Goal: Task Accomplishment & Management: Manage account settings

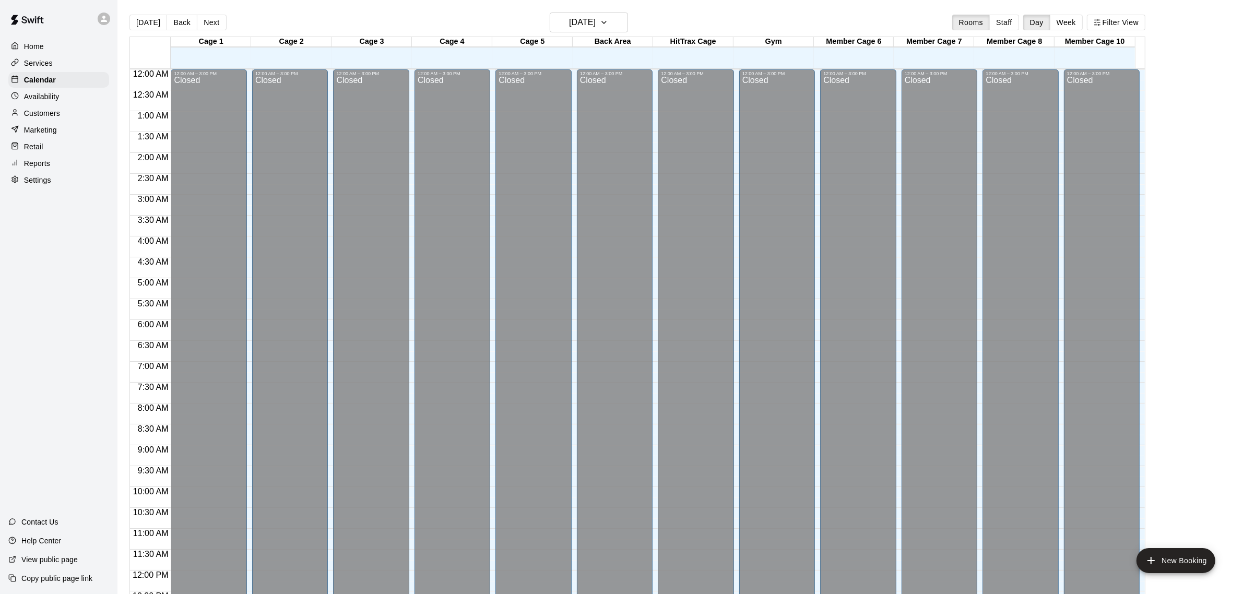
scroll to position [434, 0]
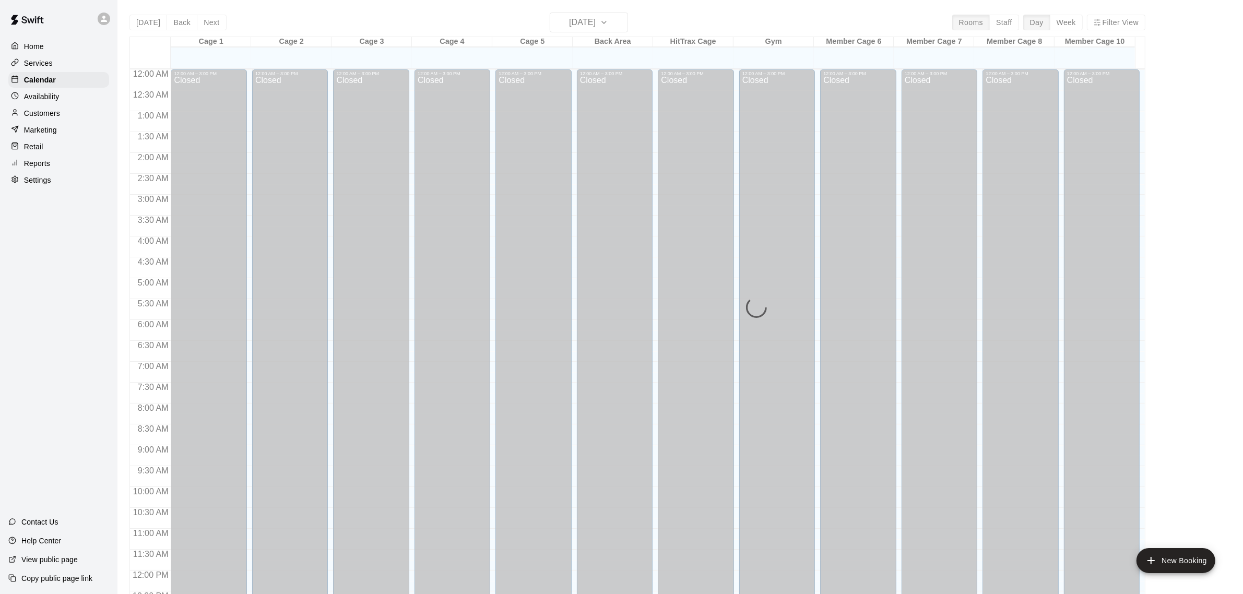
scroll to position [434, 0]
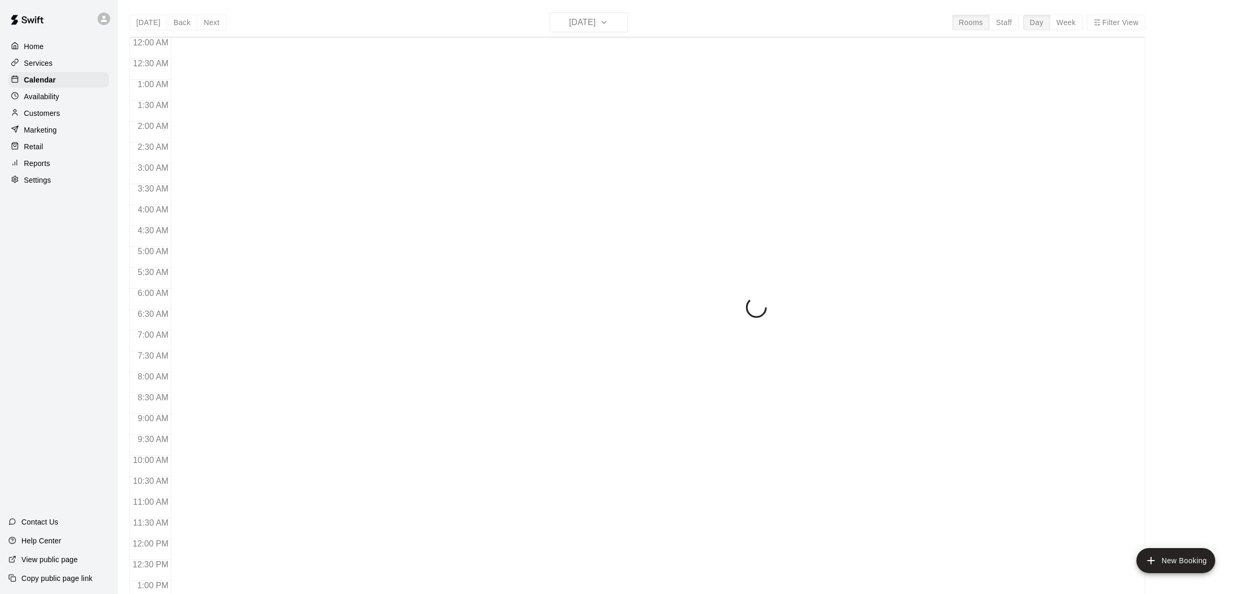
scroll to position [434, 0]
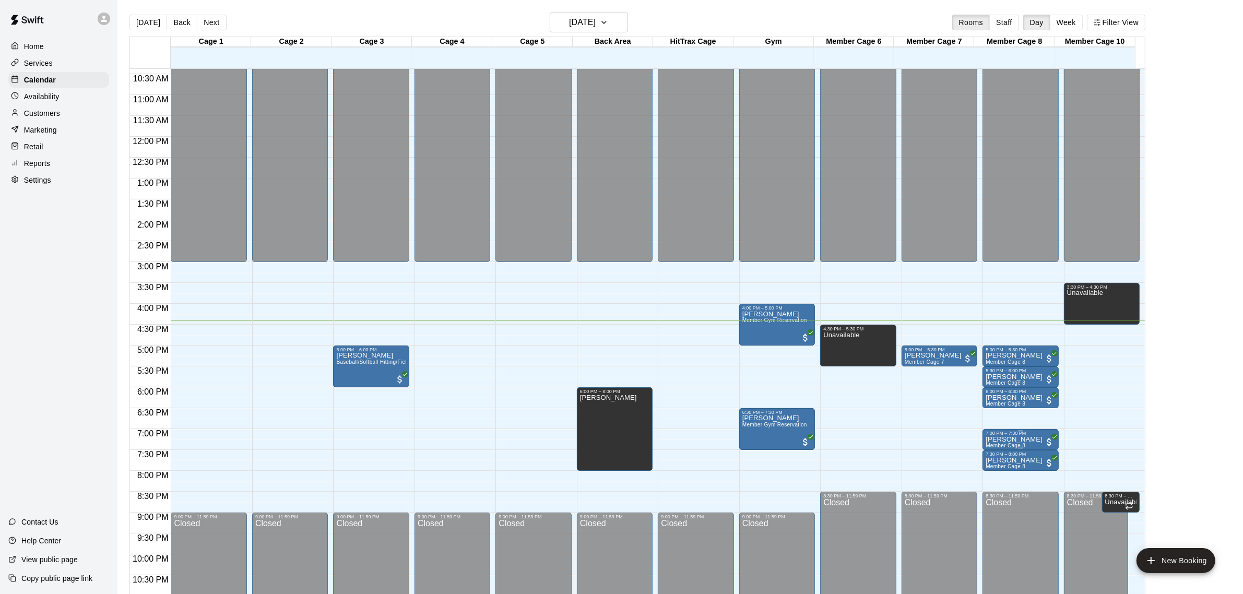
click at [1011, 440] on p "[PERSON_NAME]" at bounding box center [1014, 440] width 57 height 0
click at [993, 501] on icon "delete" at bounding box center [994, 501] width 7 height 9
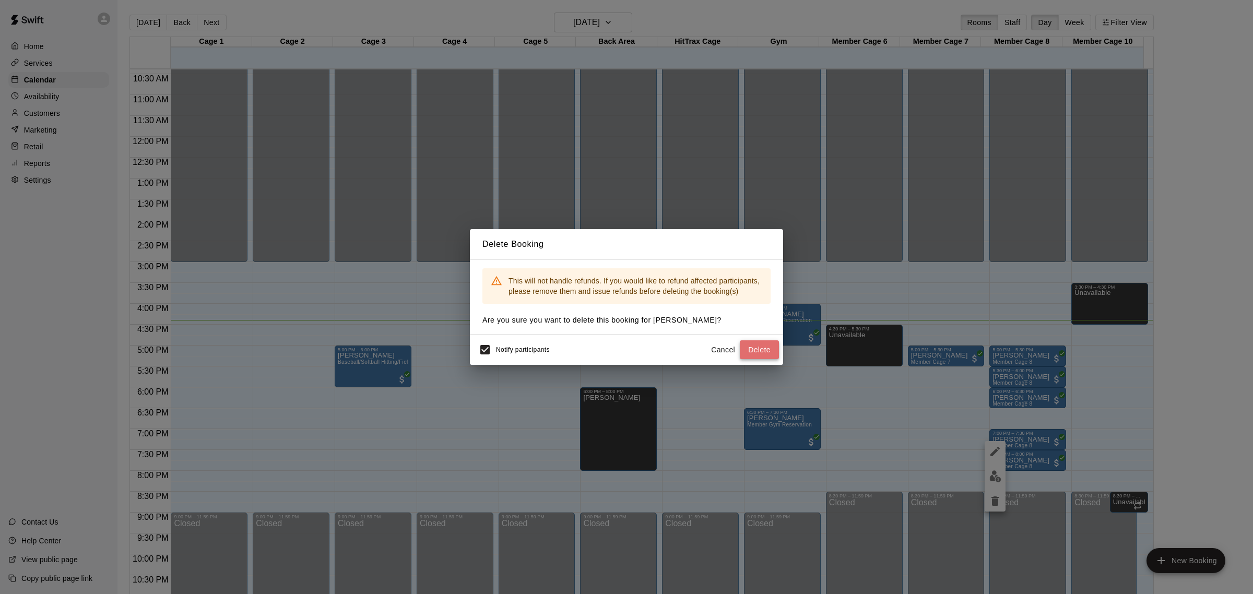
click at [760, 345] on button "Delete" at bounding box center [759, 349] width 39 height 19
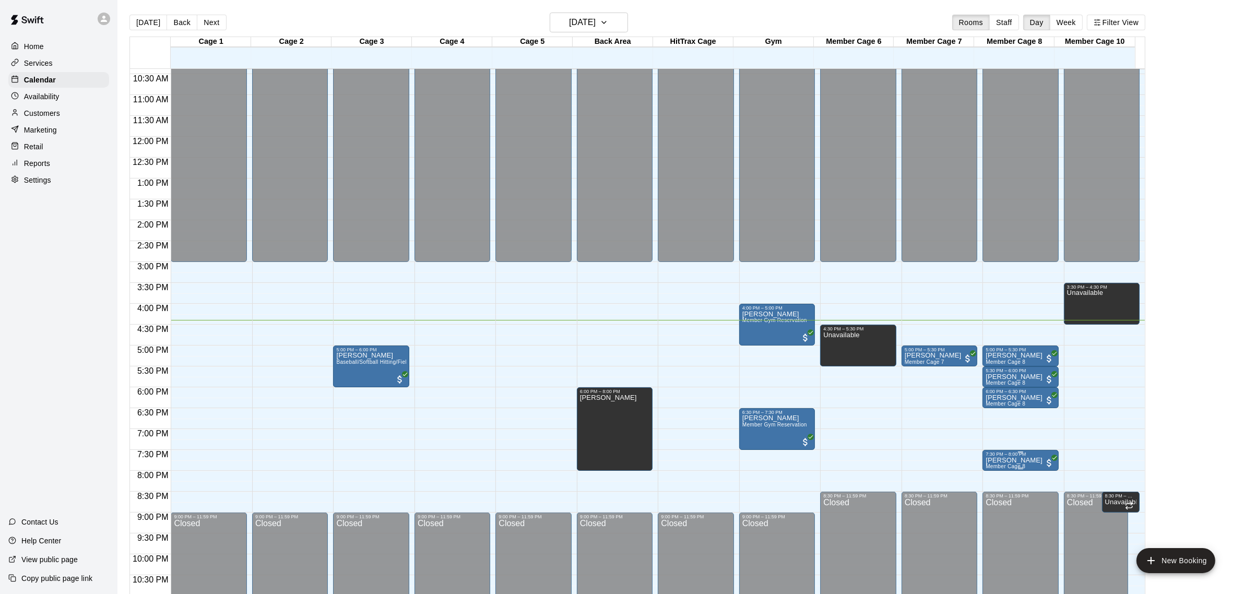
click at [1020, 460] on p "[PERSON_NAME]" at bounding box center [1014, 460] width 57 height 0
click at [995, 523] on icon "delete" at bounding box center [994, 521] width 7 height 9
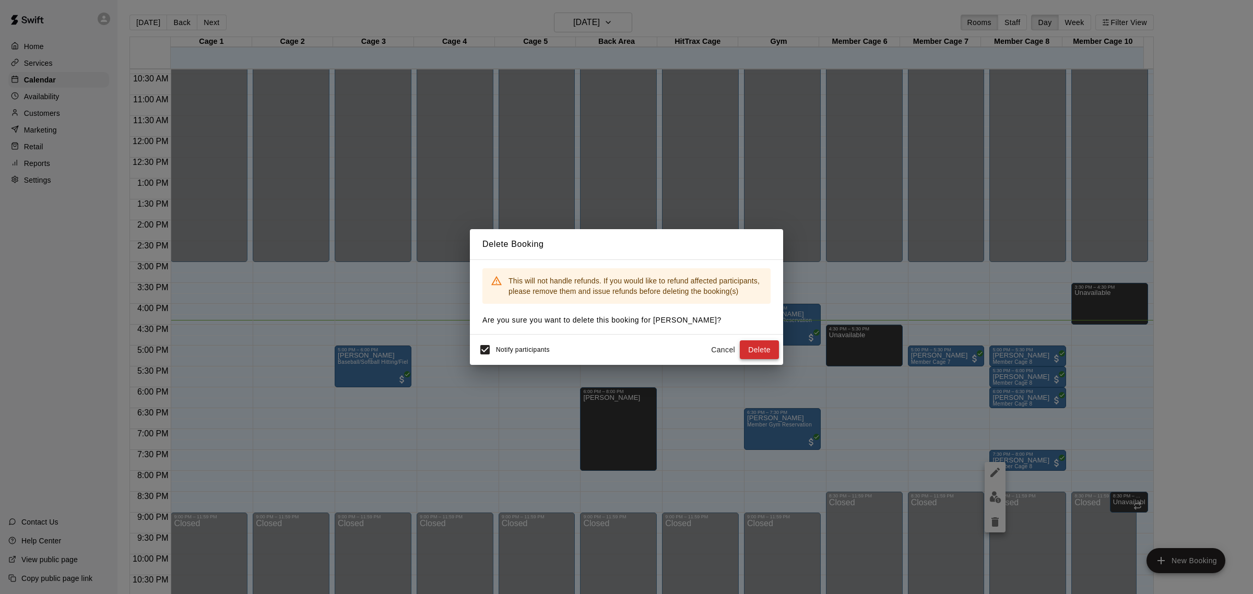
click at [766, 342] on button "Delete" at bounding box center [759, 349] width 39 height 19
